Goal: Find contact information: Find contact information

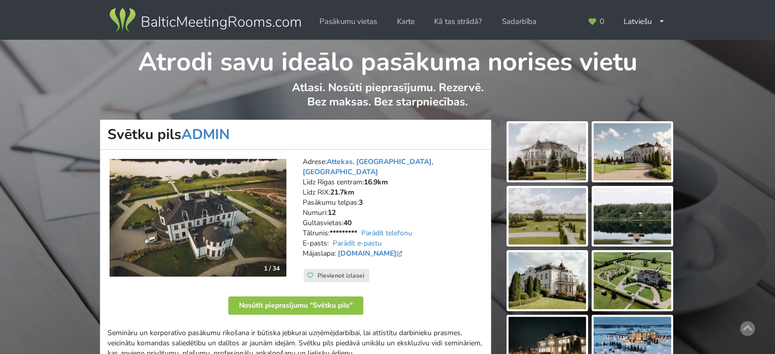
scroll to position [255, 0]
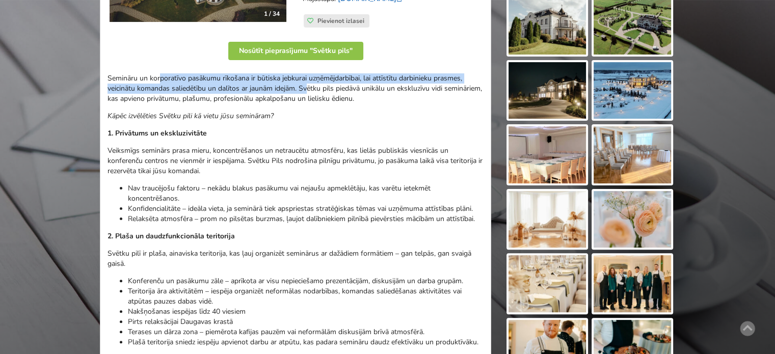
drag, startPoint x: 310, startPoint y: 84, endPoint x: 354, endPoint y: 89, distance: 44.6
click at [345, 87] on p "Semināru un korporatīvo pasākumu rīkošana ir būtiska jebkurai uzņēmējdarbībai, …" at bounding box center [295, 88] width 376 height 31
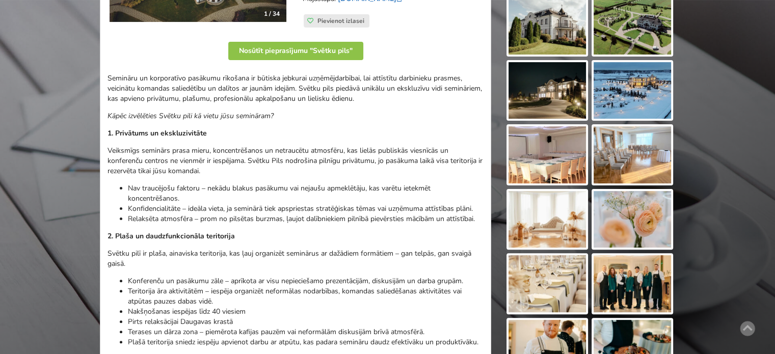
click at [354, 89] on p "Semināru un korporatīvo pasākumu rīkošana ir būtiska jebkurai uzņēmējdarbībai, …" at bounding box center [295, 88] width 376 height 31
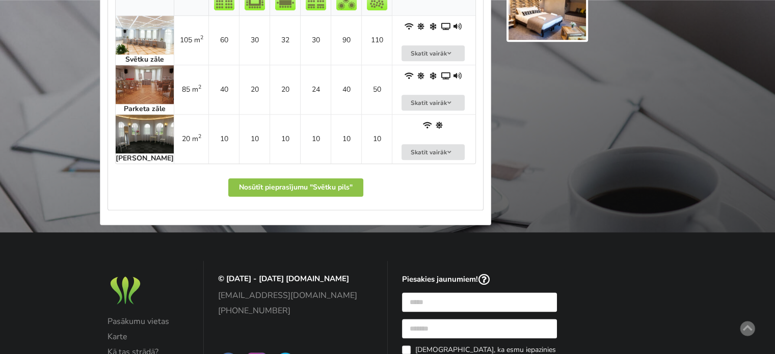
scroll to position [1070, 0]
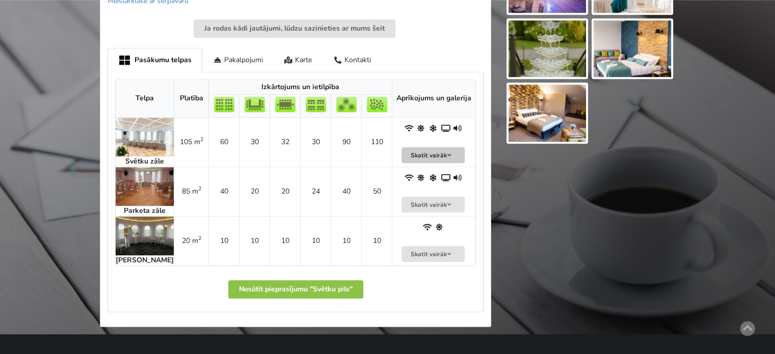
click at [458, 160] on button "Skatīt vairāk" at bounding box center [432, 155] width 63 height 16
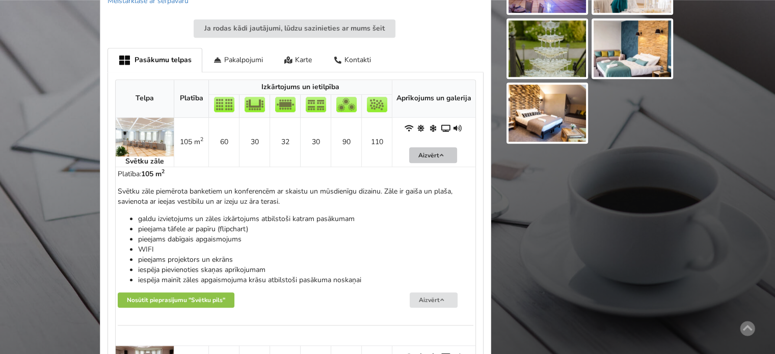
click at [458, 160] on td "Aizvērt" at bounding box center [434, 142] width 84 height 49
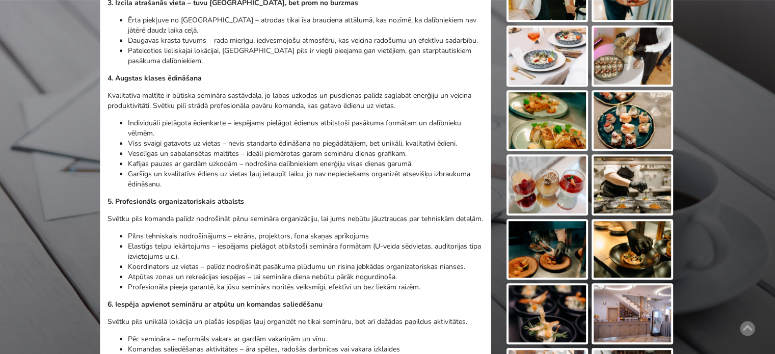
scroll to position [662, 0]
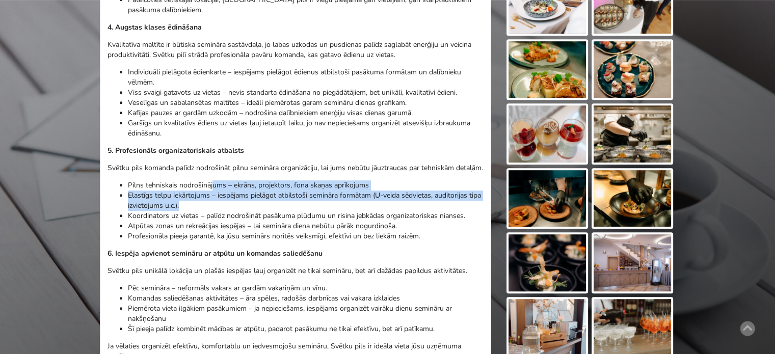
drag, startPoint x: 237, startPoint y: 191, endPoint x: 405, endPoint y: 224, distance: 171.3
click at [403, 222] on ul "Pilns tehniskais nodrošinājums – ekrāns, projektors, fona skaņas aprīkojums Ela…" at bounding box center [295, 210] width 376 height 61
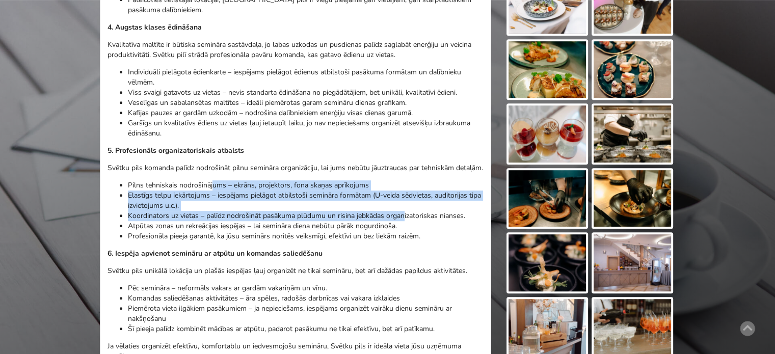
click at [405, 221] on li "Koordinators uz vietas – palīdz nodrošināt pasākuma plūdumu un risina jebkādas …" at bounding box center [306, 216] width 356 height 10
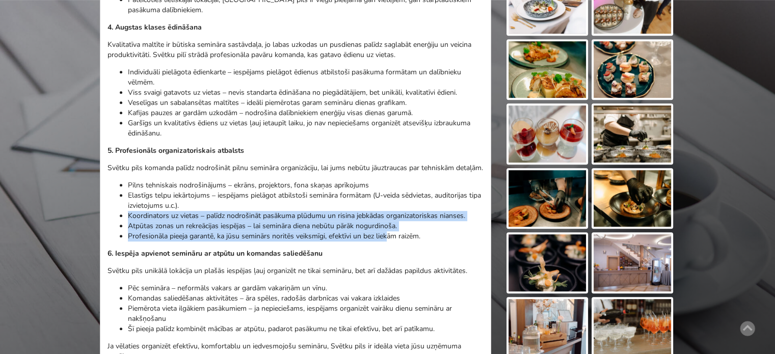
drag, startPoint x: 389, startPoint y: 240, endPoint x: 187, endPoint y: 211, distance: 204.4
click at [188, 211] on ul "Pilns tehniskais nodrošinājums – ekrāns, projektors, fona skaņas aprīkojums Ela…" at bounding box center [295, 210] width 376 height 61
click at [187, 211] on li "Elastīgs telpu iekārtojums – iespējams pielāgot atbilstoši semināra formātam (U…" at bounding box center [306, 201] width 356 height 20
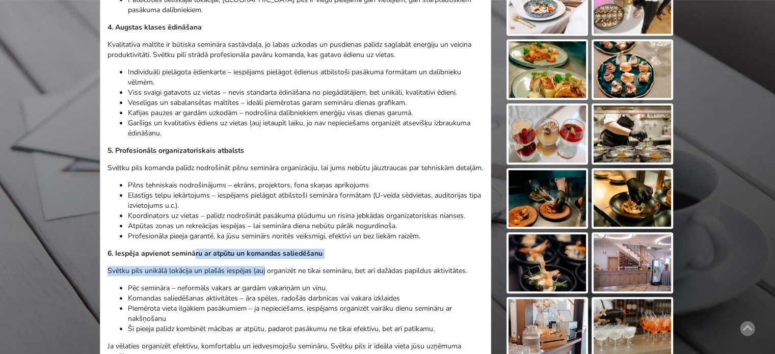
drag, startPoint x: 194, startPoint y: 260, endPoint x: 326, endPoint y: 273, distance: 133.0
click at [302, 273] on div "Semināru un korporatīvo pasākumu rīkošana ir būtiska jebkurai uzņēmējdarbībai, …" at bounding box center [295, 40] width 376 height 748
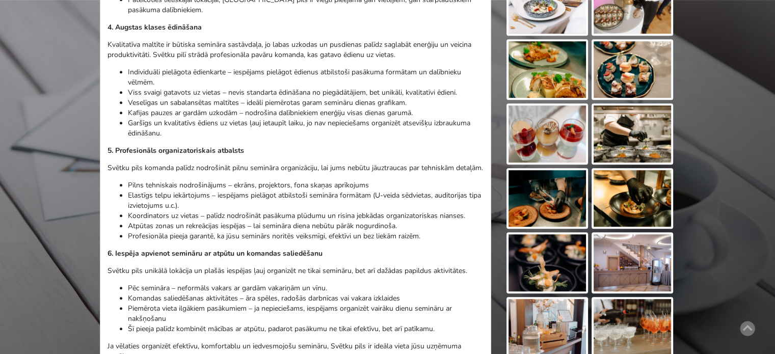
click at [335, 273] on p "Svētku pils unikālā lokācija un plašās iespējas ļauj organizēt ne tikai seminār…" at bounding box center [295, 271] width 376 height 10
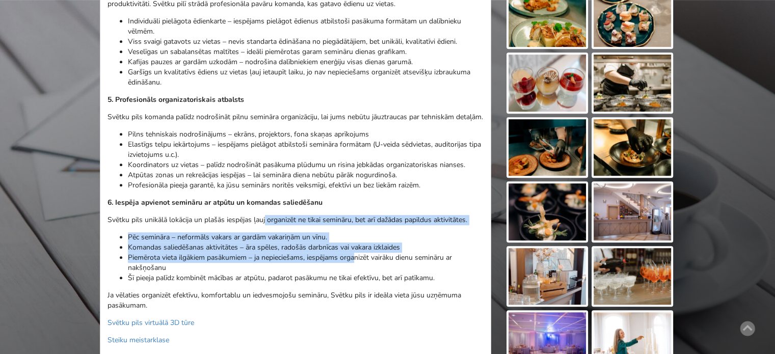
drag, startPoint x: 265, startPoint y: 224, endPoint x: 367, endPoint y: 268, distance: 111.1
drag, startPoint x: 367, startPoint y: 268, endPoint x: 375, endPoint y: 294, distance: 27.2
click at [367, 269] on li "Piemērota vieta ilgākiem pasākumiem – ja nepieciešams, iespējams organizēt vair…" at bounding box center [306, 263] width 356 height 20
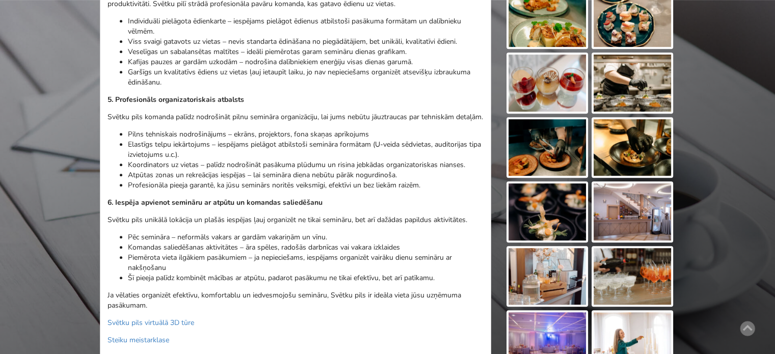
click at [244, 273] on li "Piemērota vieta ilgākiem pasākumiem – ja nepieciešams, iespējams organizēt vair…" at bounding box center [306, 263] width 356 height 20
click at [220, 242] on li "Pēc semināra – neformāls vakars ar gardām vakariņām un vīnu." at bounding box center [306, 237] width 356 height 10
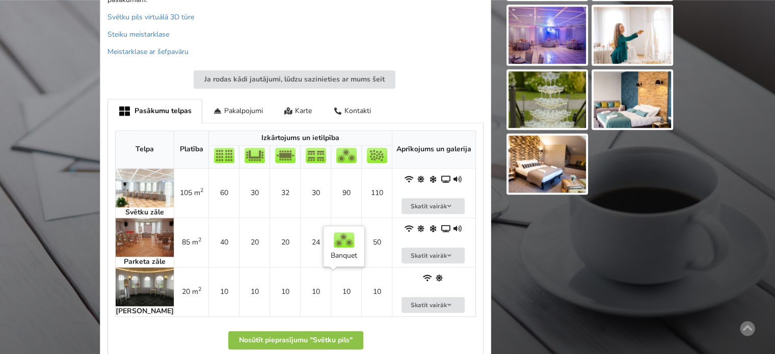
scroll to position [1070, 0]
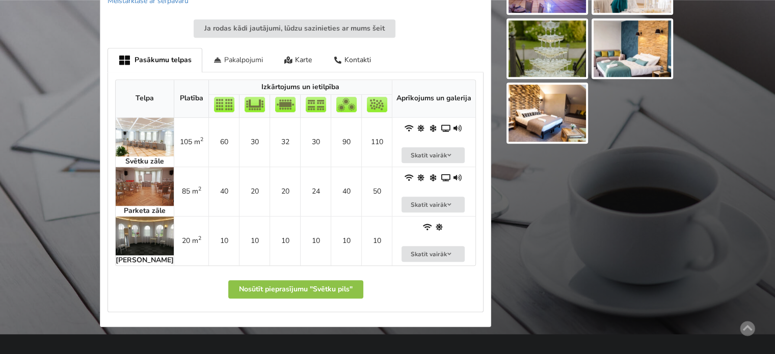
click at [240, 65] on div "Pakalpojumi" at bounding box center [237, 60] width 71 height 24
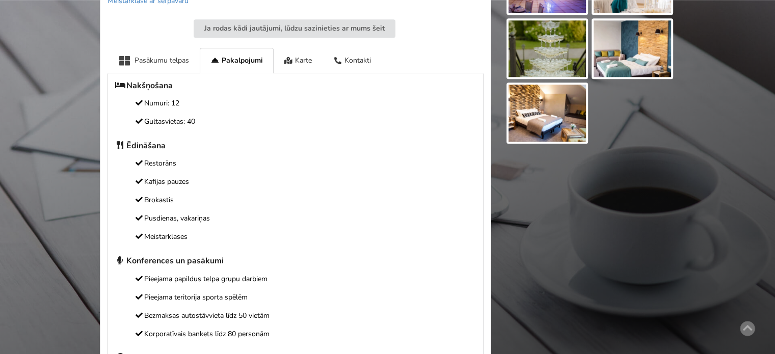
click at [177, 64] on div "Pasākumu telpas" at bounding box center [153, 60] width 92 height 25
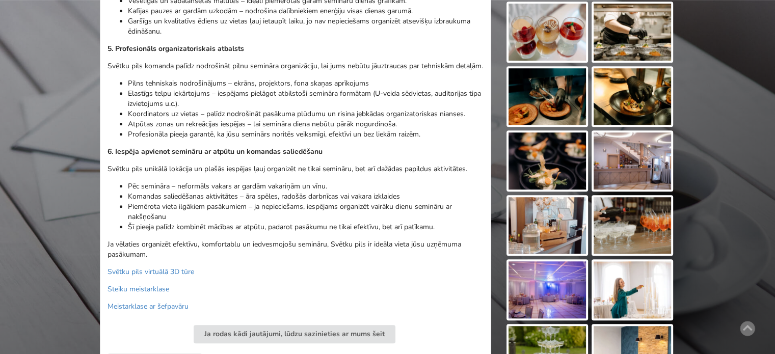
scroll to position [1019, 0]
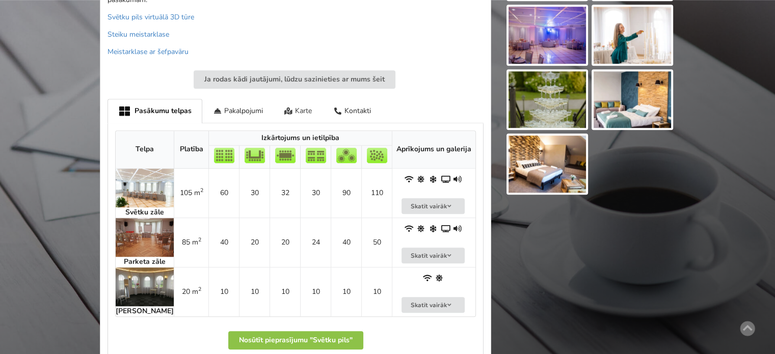
click at [301, 112] on div "Karte" at bounding box center [298, 111] width 49 height 24
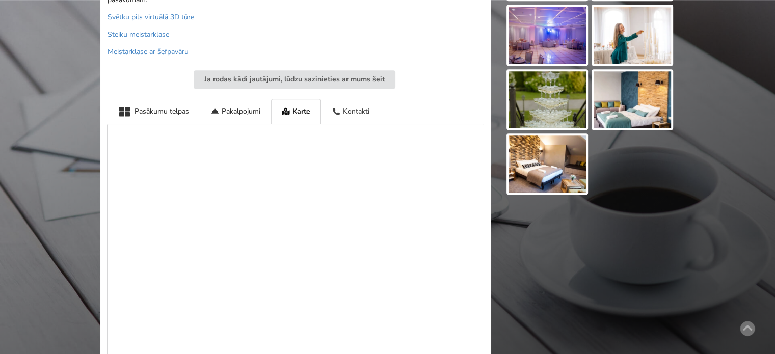
click at [355, 115] on div "Kontakti" at bounding box center [350, 111] width 59 height 25
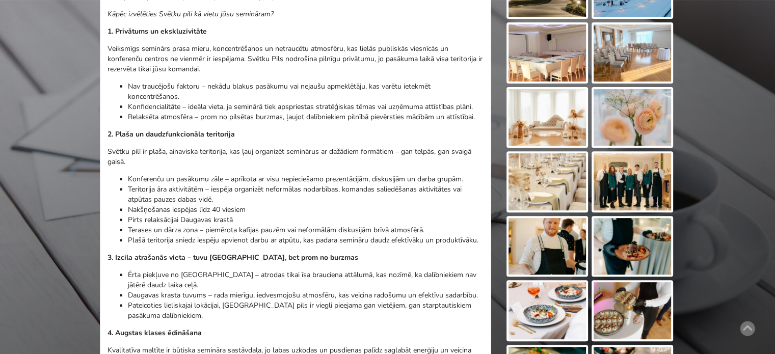
scroll to position [102, 0]
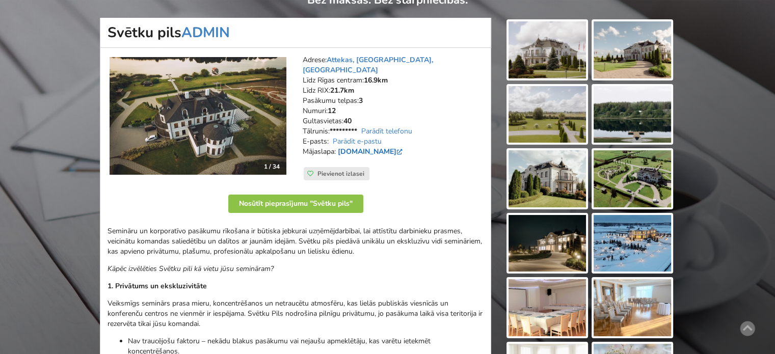
drag, startPoint x: 338, startPoint y: 141, endPoint x: 399, endPoint y: 140, distance: 61.6
click at [399, 140] on address "Adrese: Attekas, Vimbukrogs, Ķekavas novads Līdz Rīgas centram: 16.9km Līdz RIX…" at bounding box center [393, 111] width 181 height 112
copy link "www.svetkupils.lv"
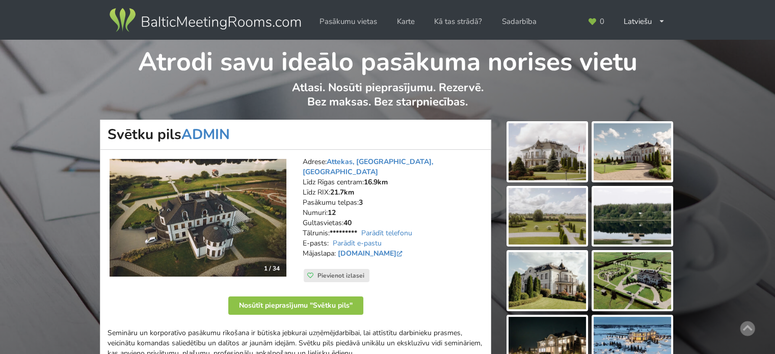
click at [196, 22] on img at bounding box center [204, 20] width 195 height 29
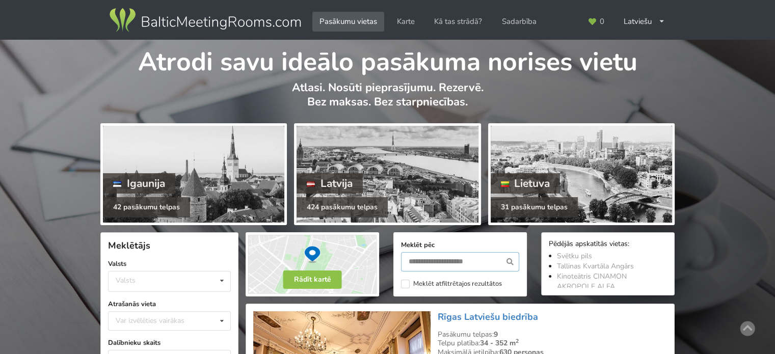
click at [463, 264] on input "text" at bounding box center [460, 261] width 118 height 19
type input "**********"
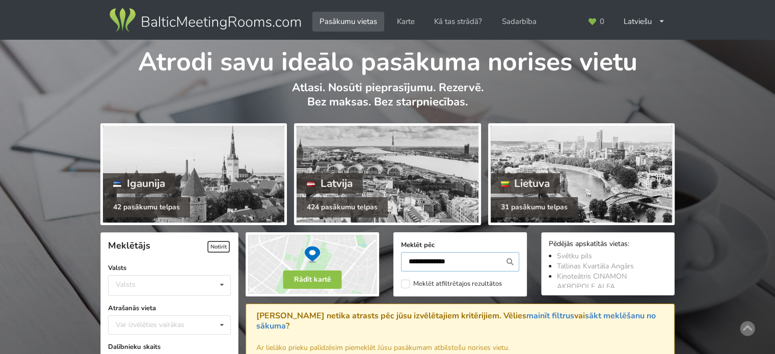
scroll to position [228, 0]
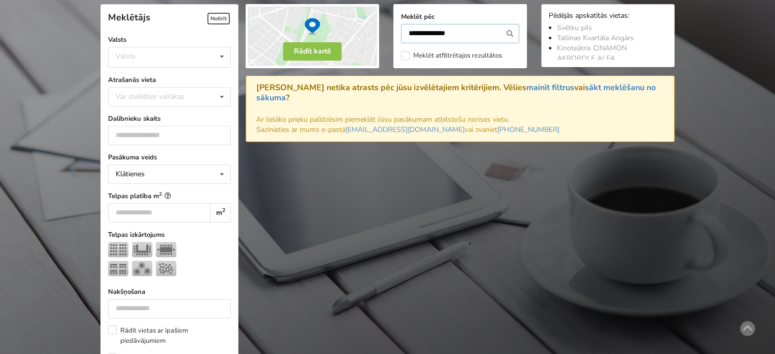
drag, startPoint x: 454, startPoint y: 35, endPoint x: 405, endPoint y: 30, distance: 49.2
click at [405, 30] on input "**********" at bounding box center [460, 33] width 118 height 19
type input "********"
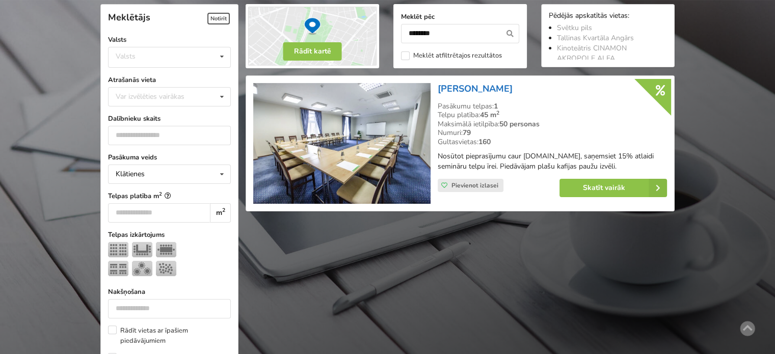
click at [457, 88] on link "[PERSON_NAME]" at bounding box center [475, 89] width 75 height 12
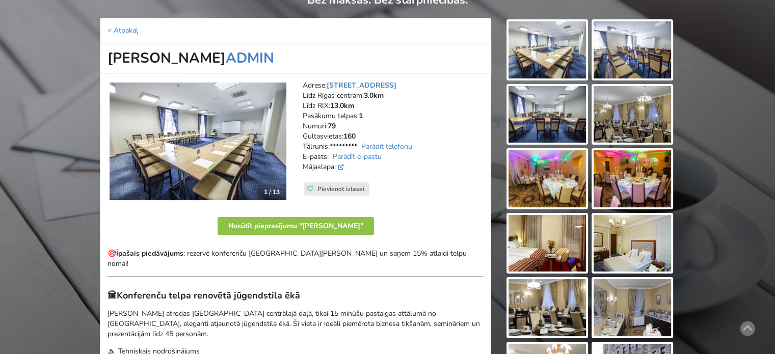
scroll to position [153, 0]
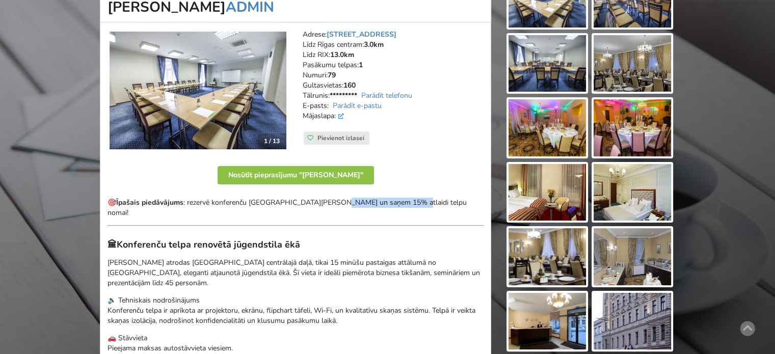
drag, startPoint x: 354, startPoint y: 199, endPoint x: 411, endPoint y: 197, distance: 57.1
click at [407, 198] on p "🎯 Īpašais piedāvājums : rezervē konferenču telpu Gertrude Hotel un saņem 15% at…" at bounding box center [295, 208] width 376 height 20
click at [411, 198] on p "🎯 Īpašais piedāvājums : rezervē konferenču telpu Gertrude Hotel un saņem 15% at…" at bounding box center [295, 208] width 376 height 20
click at [385, 93] on link "Parādīt telefonu" at bounding box center [386, 96] width 51 height 10
click at [368, 107] on link "Parādīt e-pastu" at bounding box center [357, 106] width 49 height 10
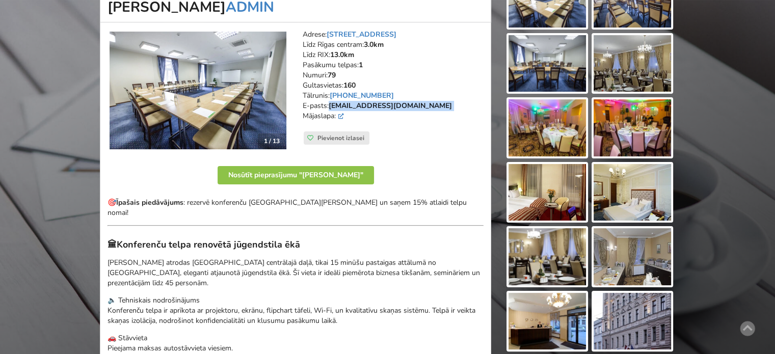
drag, startPoint x: 387, startPoint y: 105, endPoint x: 332, endPoint y: 107, distance: 55.6
click at [332, 107] on address "Adrese: Ģertrūdes iela 70, Rīga Līdz Rīgas centram: 3.0km Līdz RIX: 13.0km Pasā…" at bounding box center [393, 81] width 181 height 102
copy address "avitar@apollo.lv"
